Goal: Check status: Check status

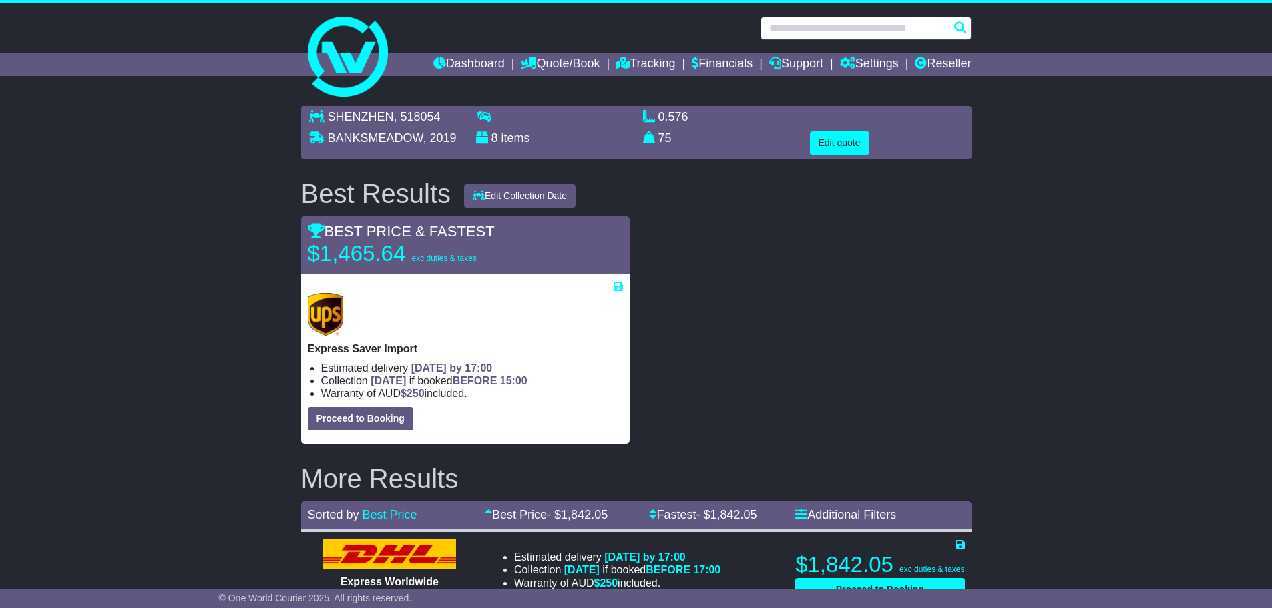
click at [832, 23] on input "text" at bounding box center [865, 28] width 211 height 23
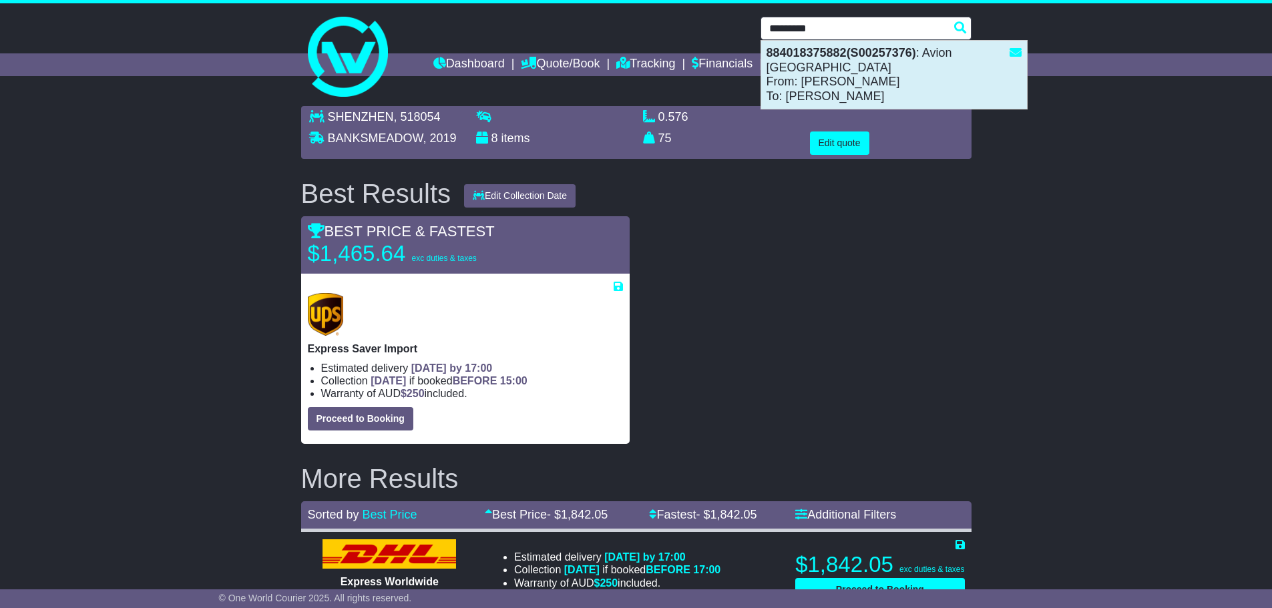
click at [807, 66] on div "884018375882(S00257376) : Avion [GEOGRAPHIC_DATA] From: [PERSON_NAME] To: xue b…" at bounding box center [894, 75] width 266 height 68
type input "**********"
